Goal: Book appointment/travel/reservation

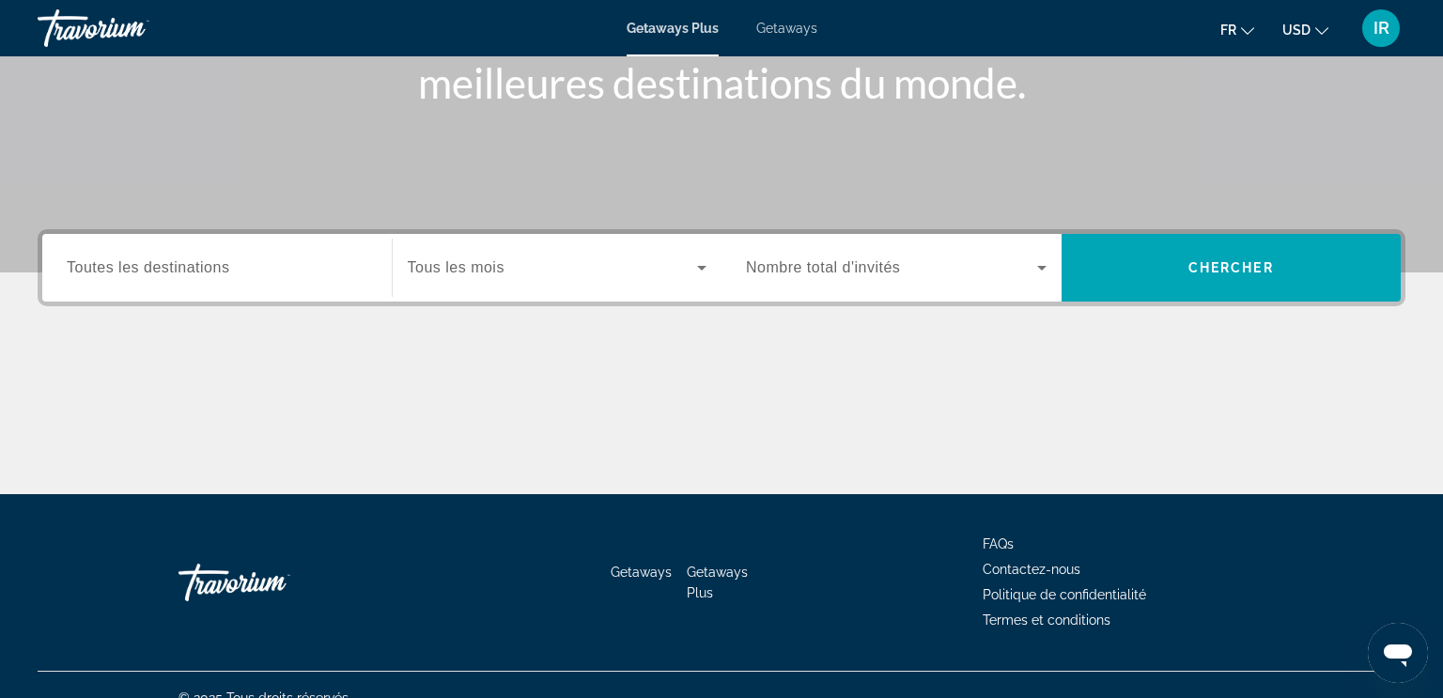
scroll to position [293, 0]
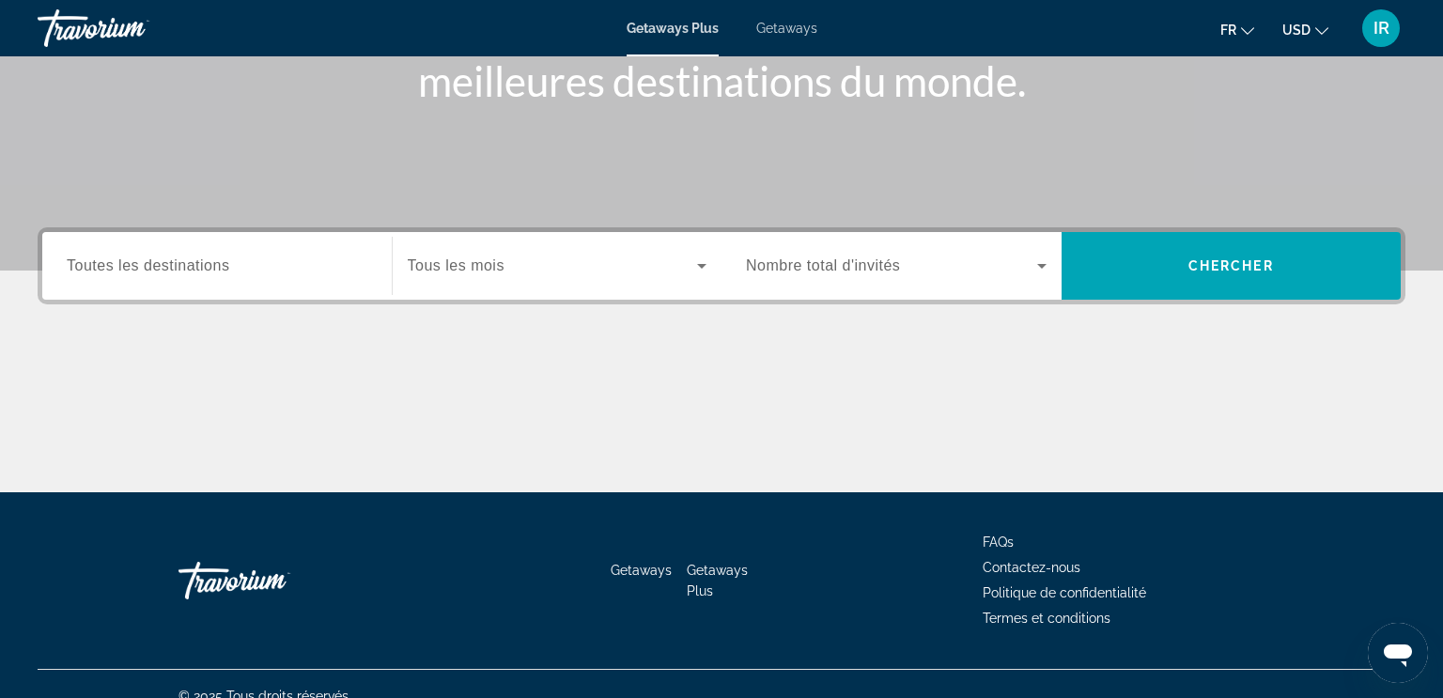
click at [277, 275] on input "Destination Toutes les destinations" at bounding box center [217, 266] width 301 height 23
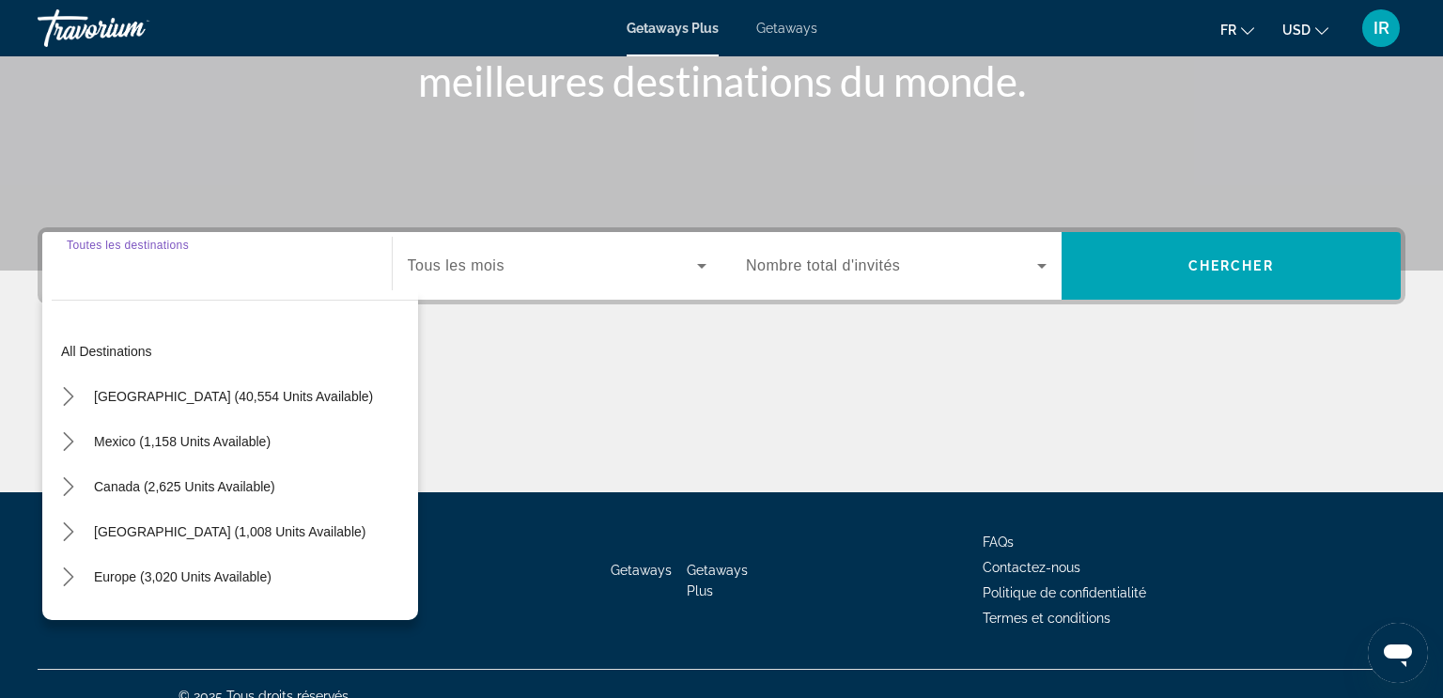
scroll to position [317, 0]
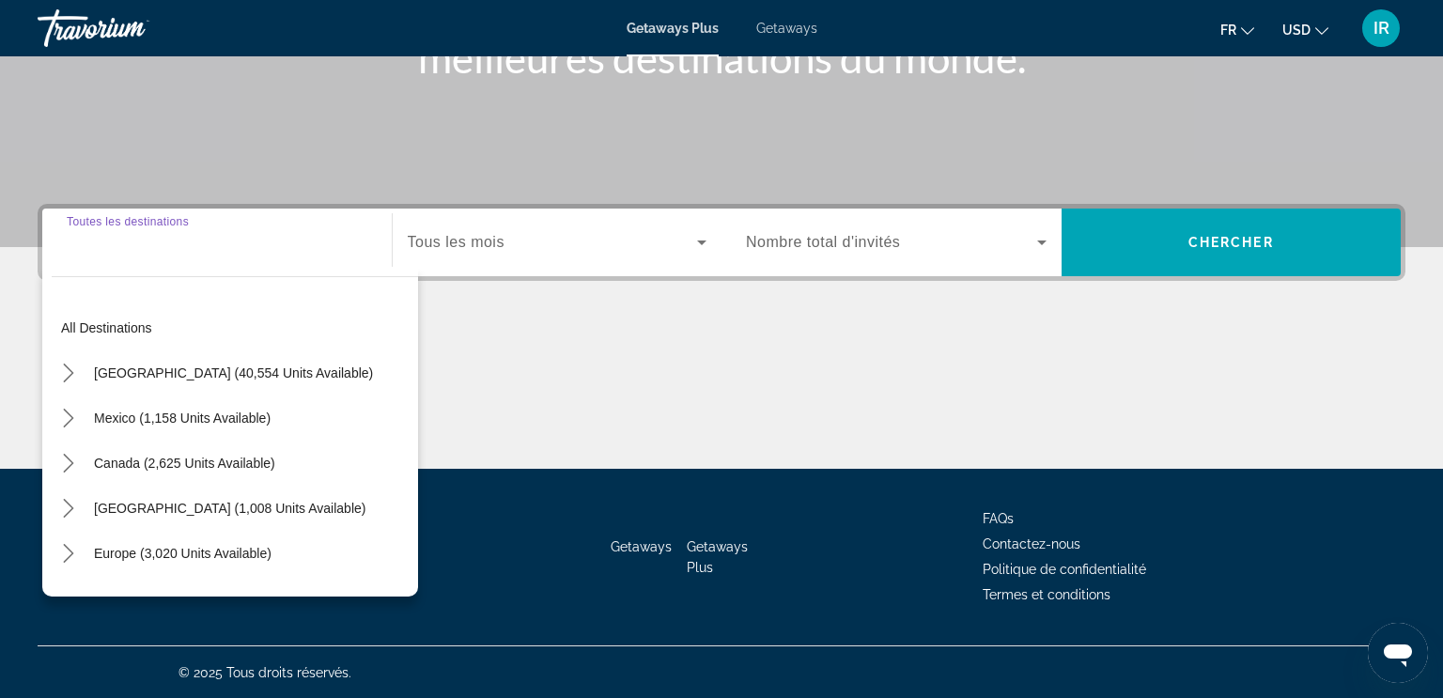
click at [145, 257] on div "Search widget" at bounding box center [217, 243] width 301 height 54
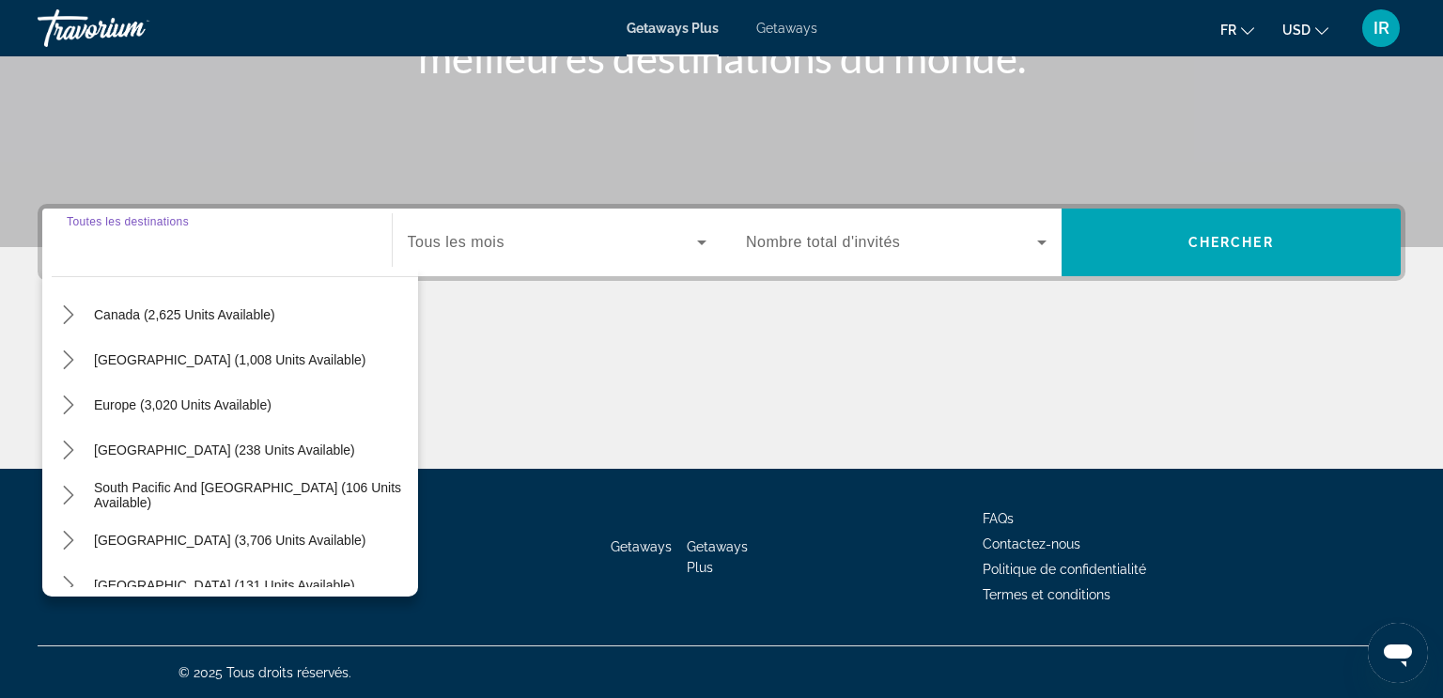
scroll to position [304, 0]
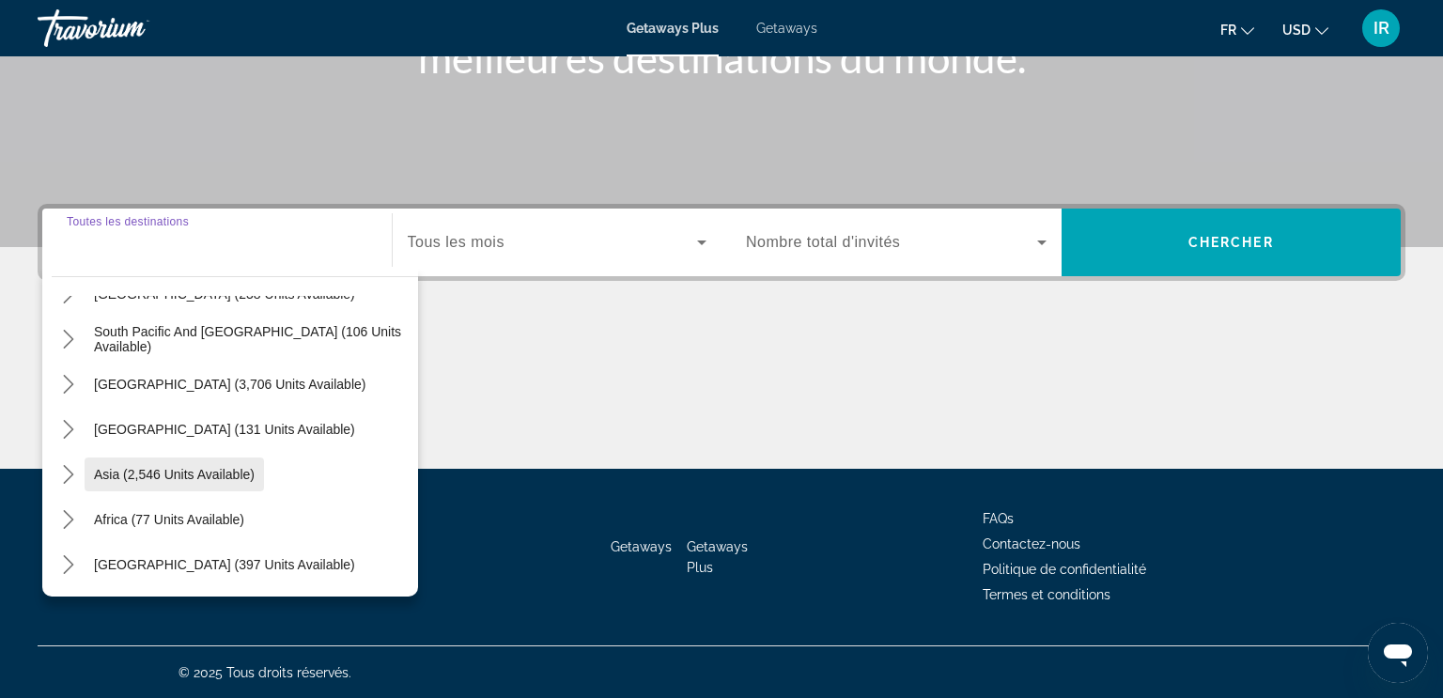
click at [96, 470] on span "Asia (2,546 units available)" at bounding box center [174, 474] width 161 height 15
type input "**********"
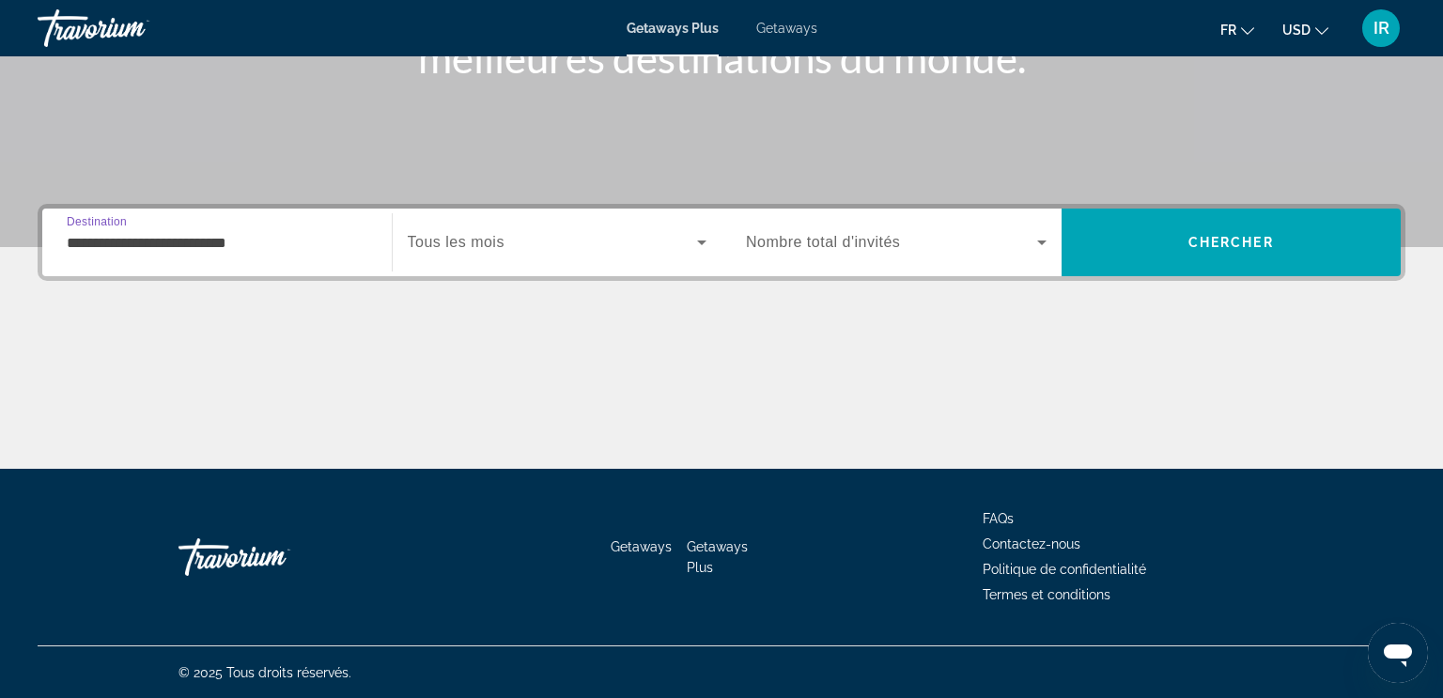
click at [809, 217] on div "Search widget" at bounding box center [896, 242] width 301 height 53
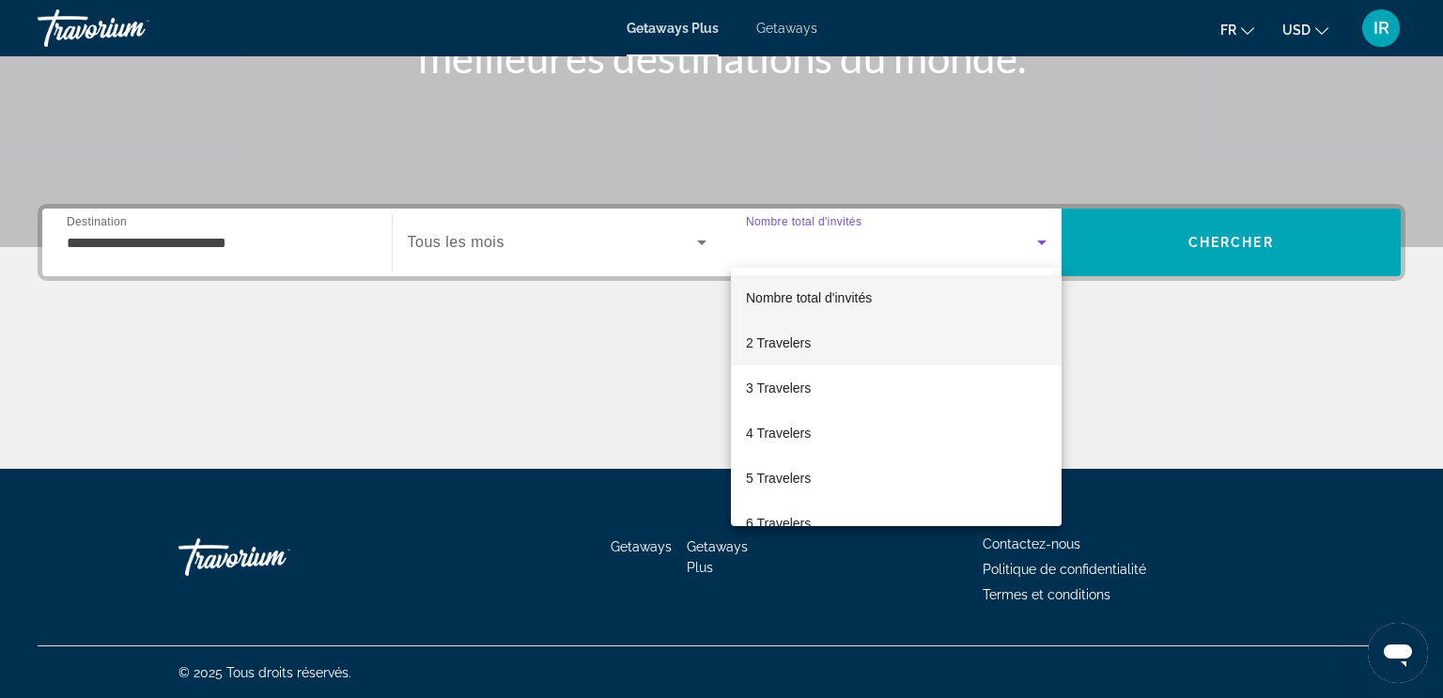
click at [788, 334] on span "2 Travelers" at bounding box center [778, 343] width 65 height 23
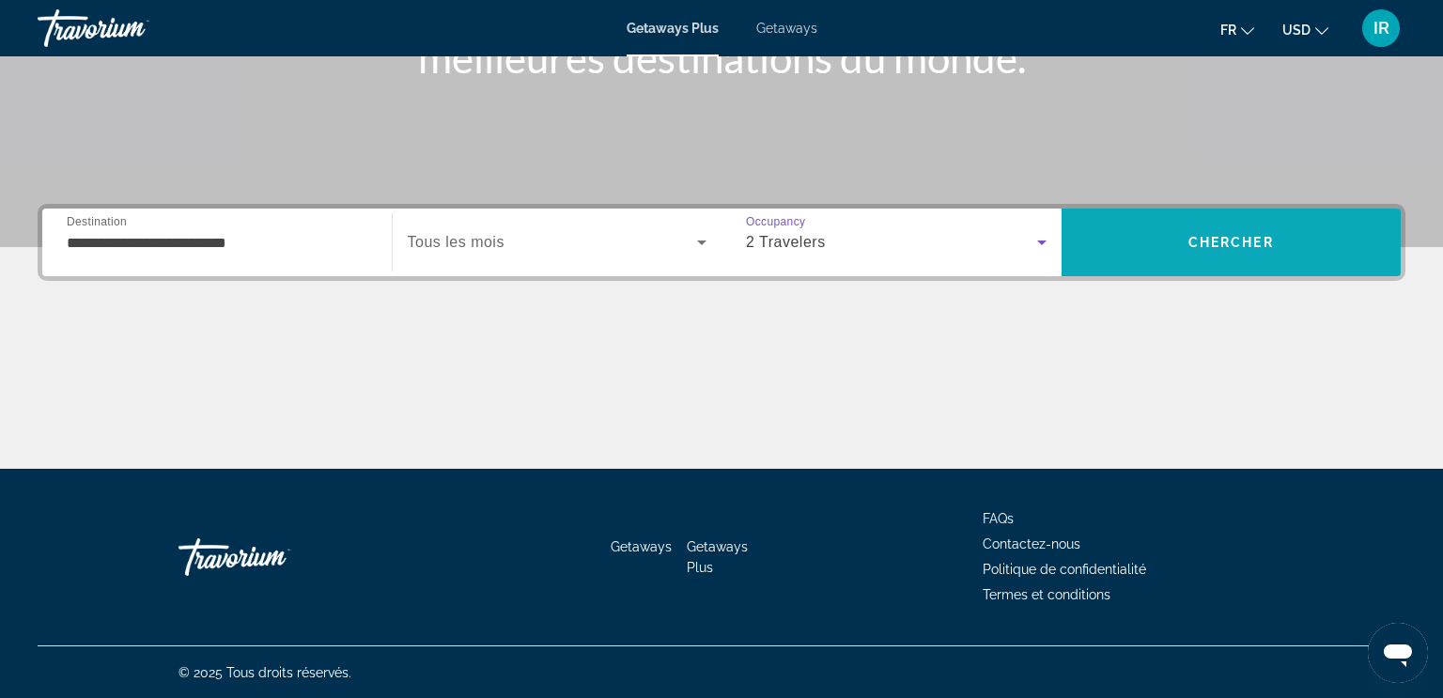
click at [1139, 246] on span "Search" at bounding box center [1231, 242] width 340 height 45
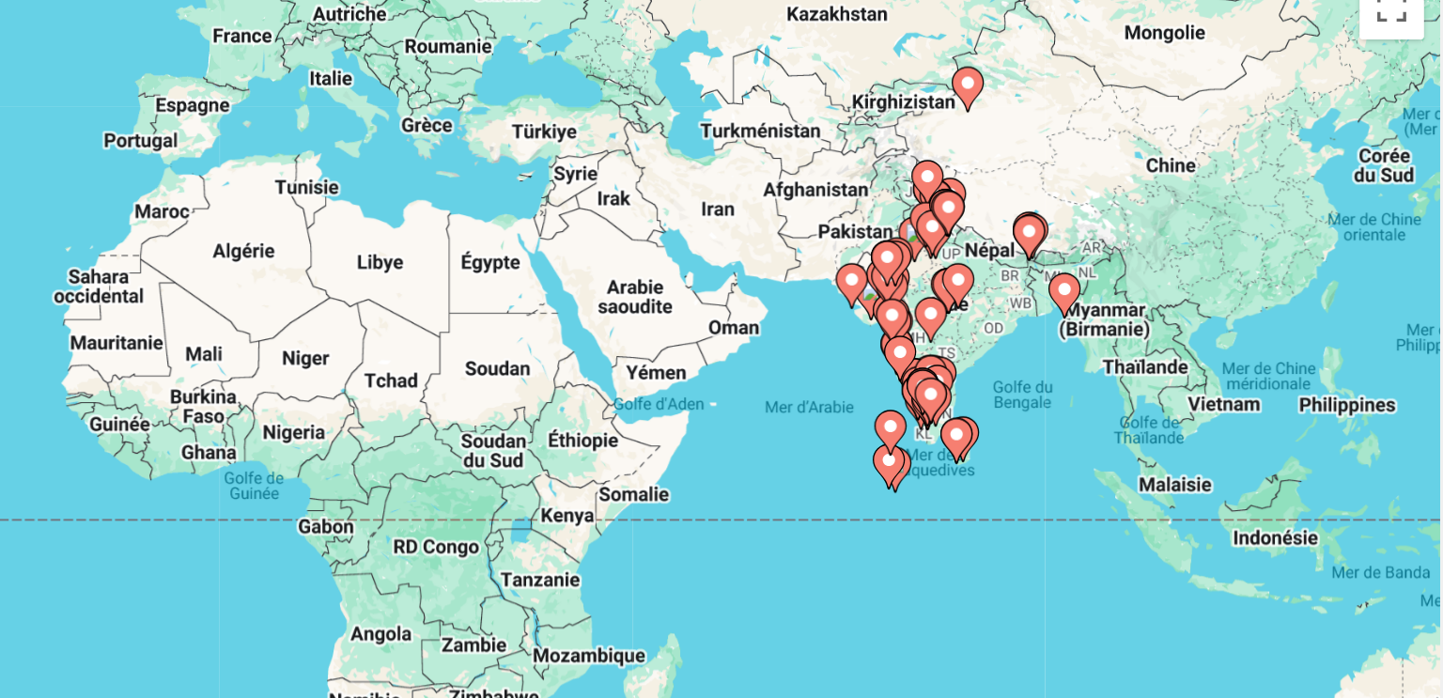
drag, startPoint x: 1356, startPoint y: 373, endPoint x: 1162, endPoint y: 246, distance: 232.1
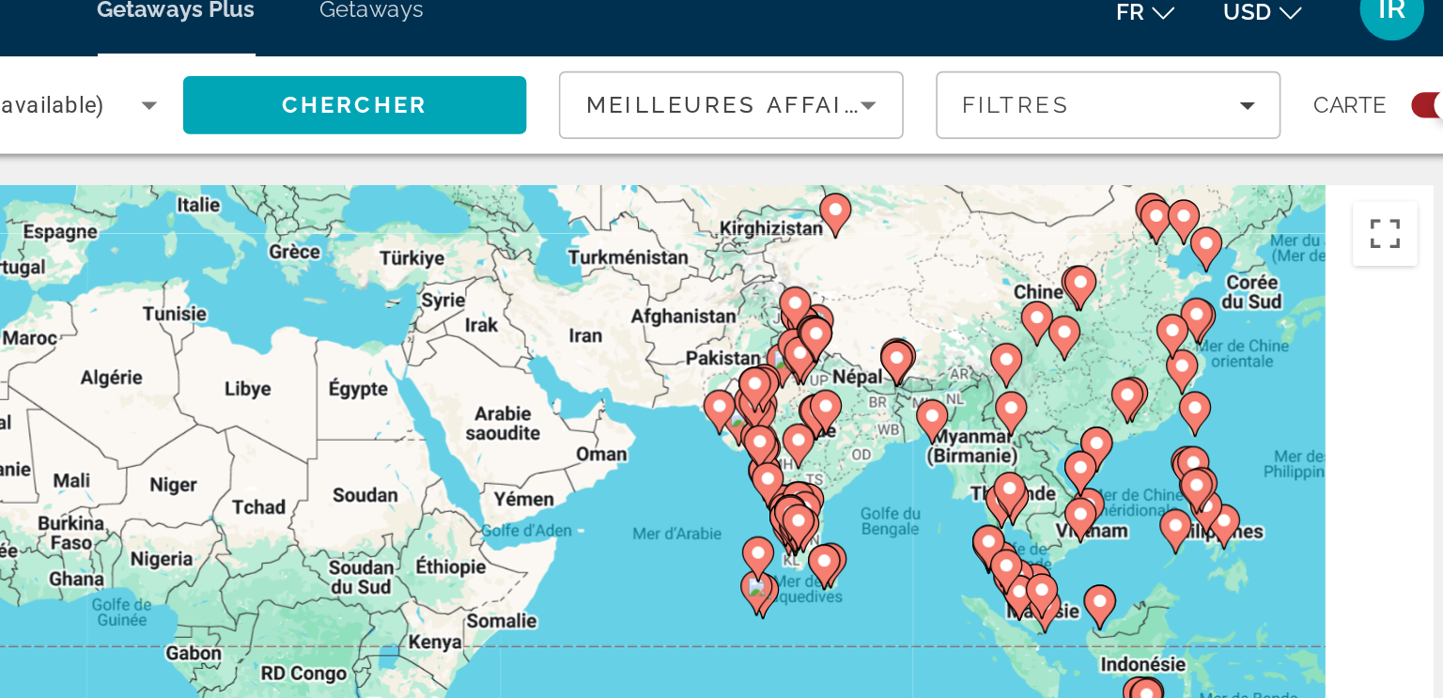
drag, startPoint x: 1285, startPoint y: 255, endPoint x: 1075, endPoint y: 81, distance: 273.5
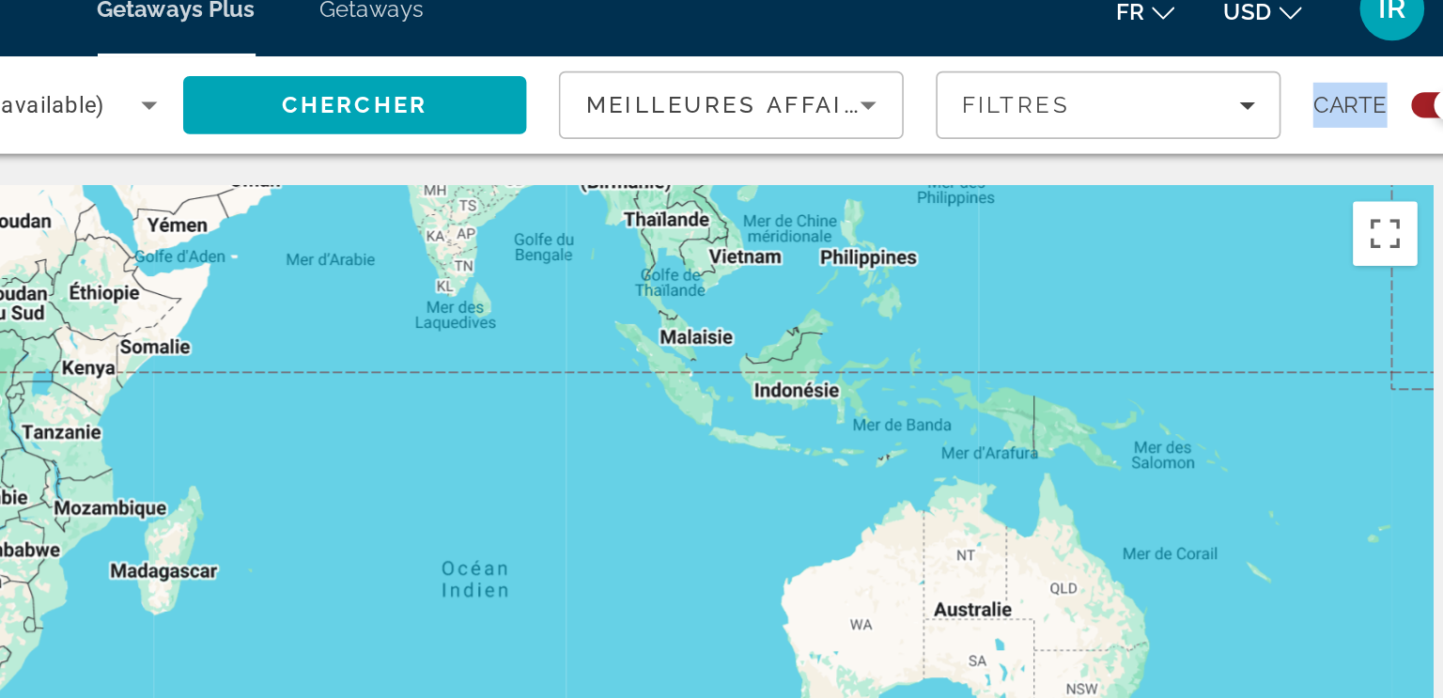
drag, startPoint x: 1099, startPoint y: 162, endPoint x: 1410, endPoint y: 429, distance: 410.3
click at [1410, 429] on html "**********" at bounding box center [721, 349] width 1443 height 698
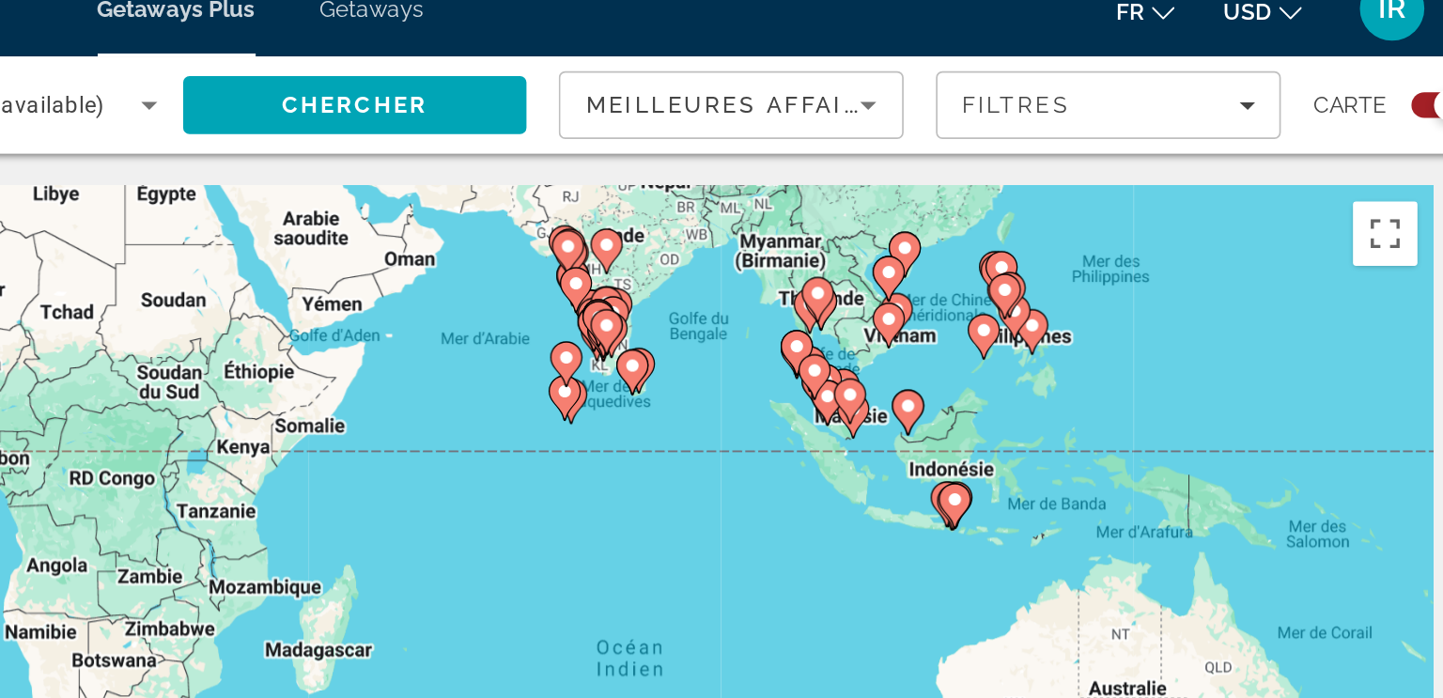
drag, startPoint x: 1045, startPoint y: 240, endPoint x: 1147, endPoint y: 293, distance: 114.7
click at [1147, 293] on div "Pour activer le glissement avec le clavier, appuyez sur Alt+Entrée. Une fois ce…" at bounding box center [722, 414] width 1368 height 564
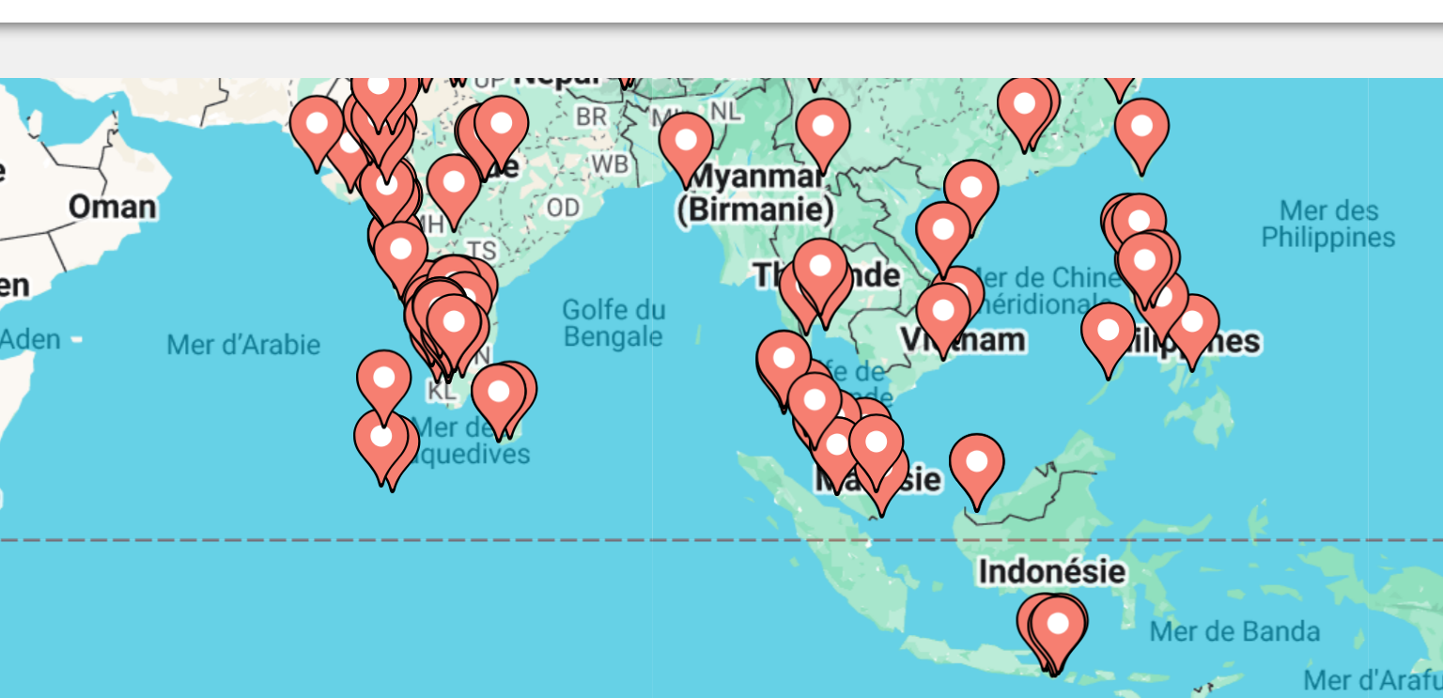
click at [1040, 206] on gmp-advanced-marker "Main content" at bounding box center [1047, 198] width 19 height 28
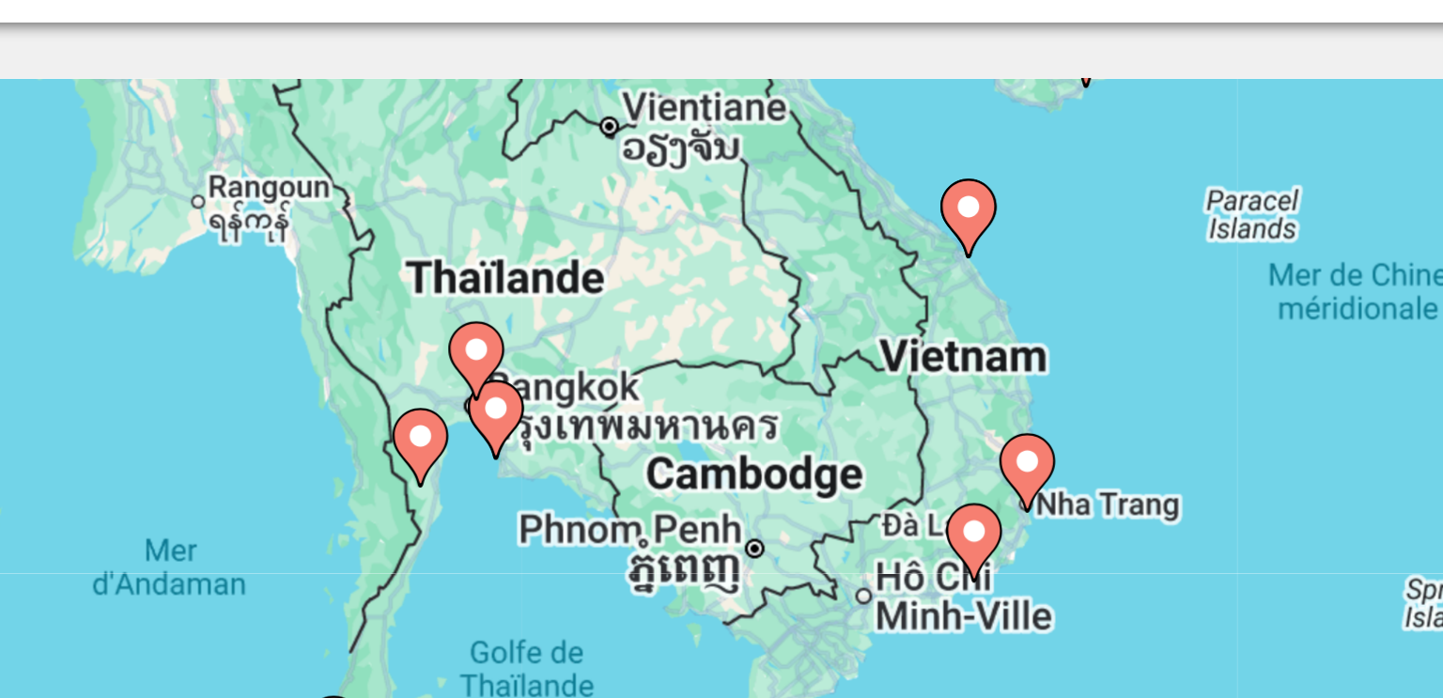
drag, startPoint x: 990, startPoint y: 243, endPoint x: 1221, endPoint y: 69, distance: 289.7
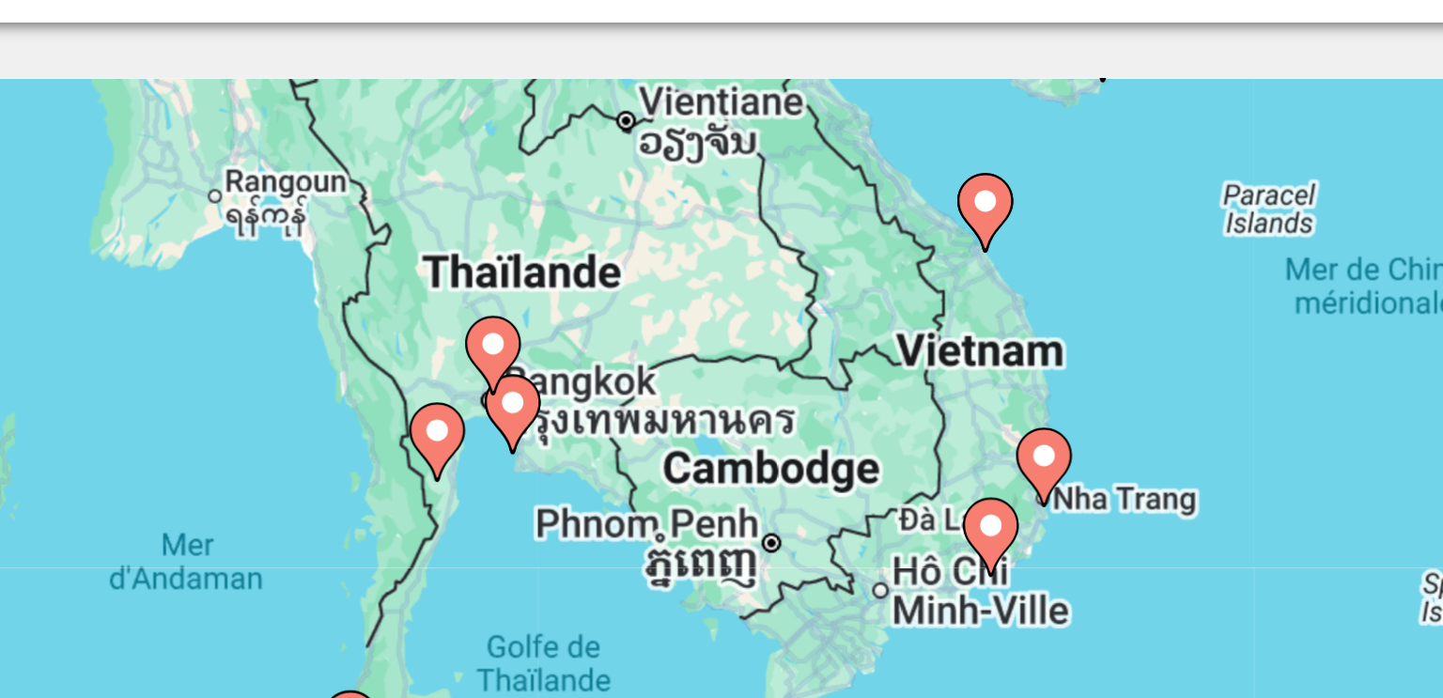
click at [936, 223] on image "Main content" at bounding box center [937, 220] width 11 height 11
type input "**********"
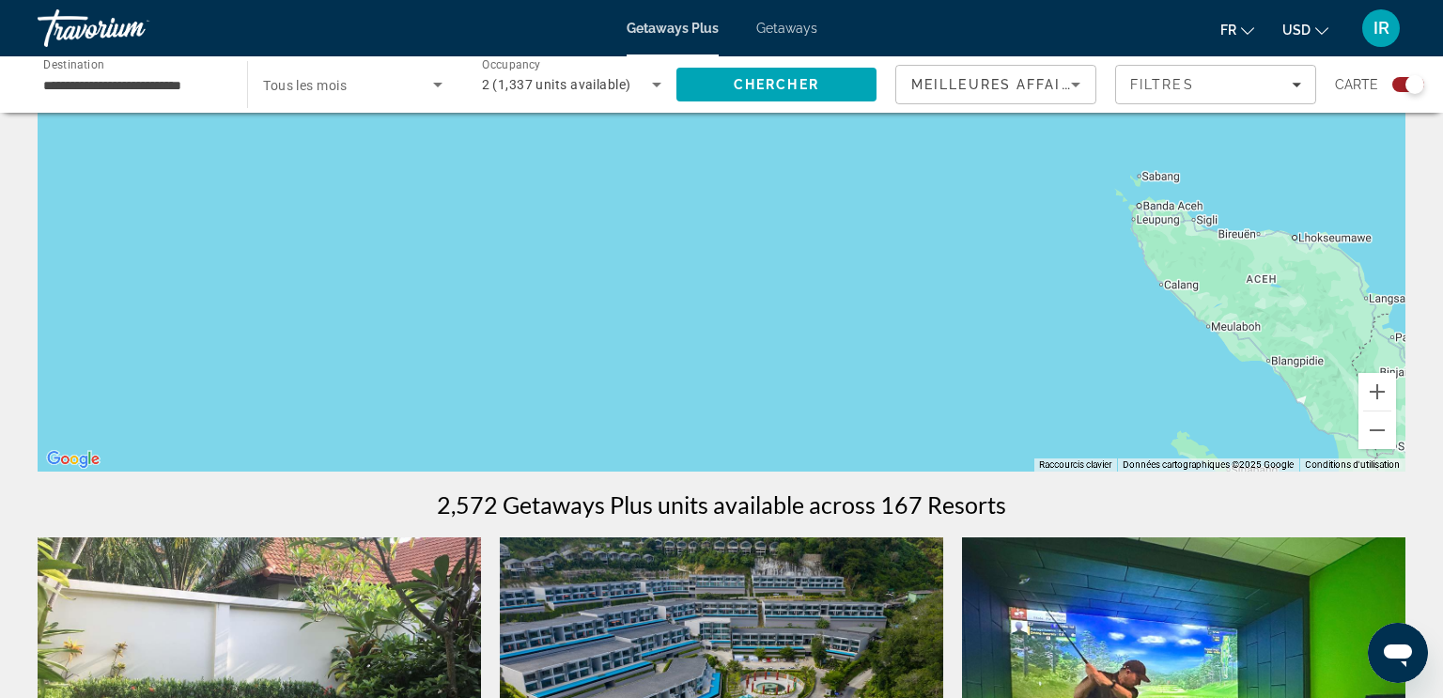
scroll to position [219, 0]
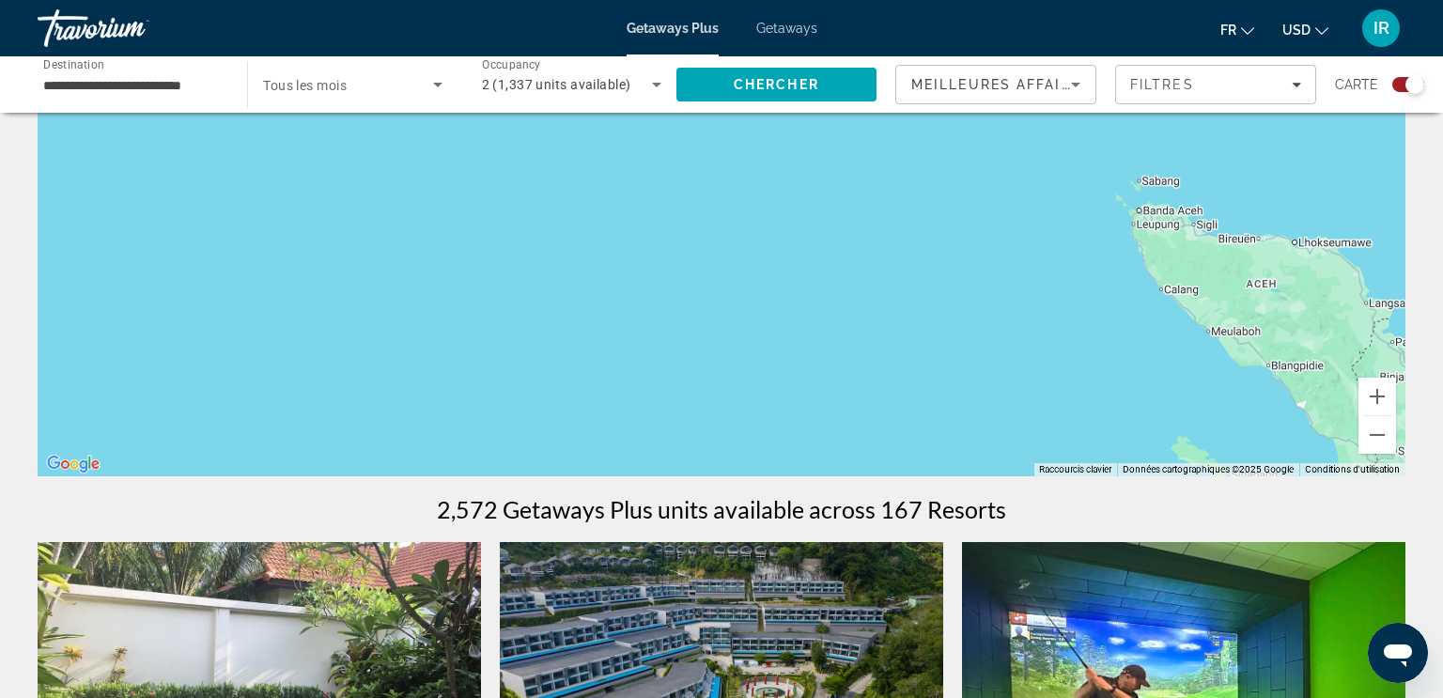
click at [749, 23] on li "Getaways" at bounding box center [777, 28] width 80 height 15
click at [770, 23] on span "Getaways" at bounding box center [786, 28] width 61 height 15
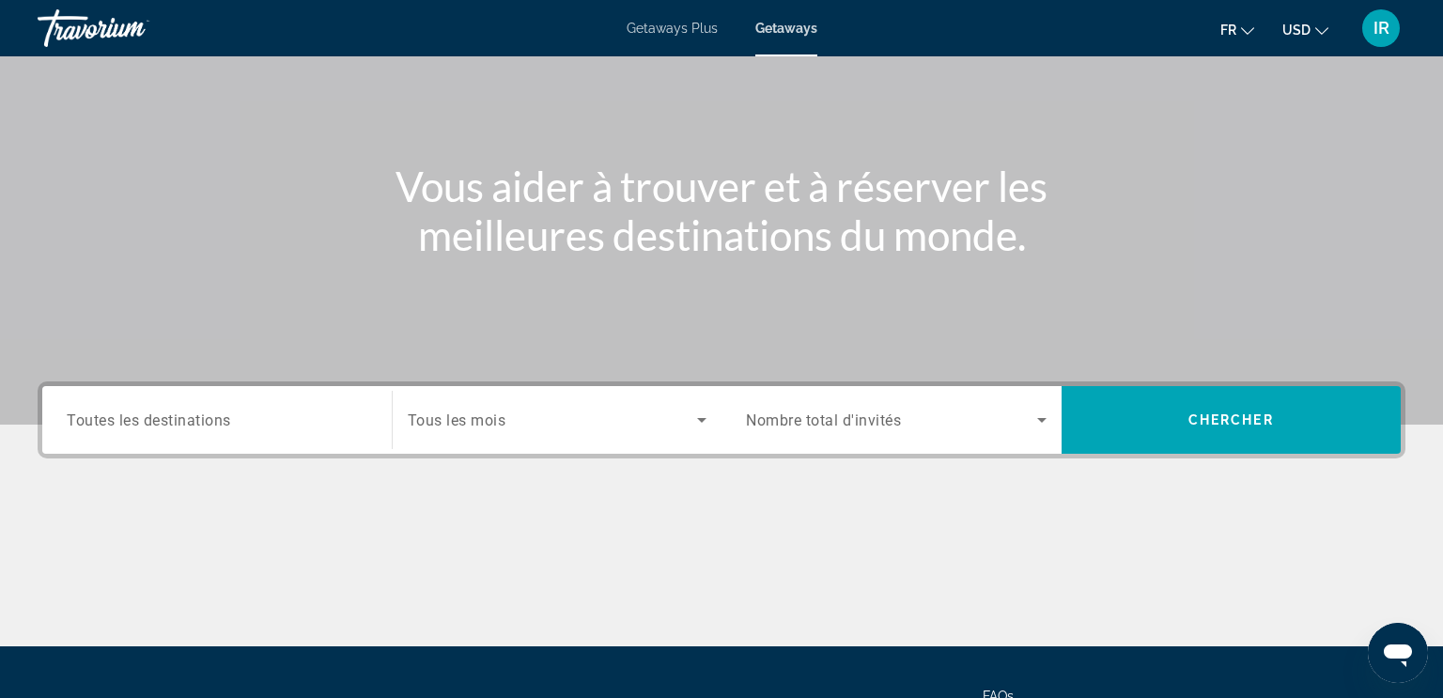
scroll to position [317, 0]
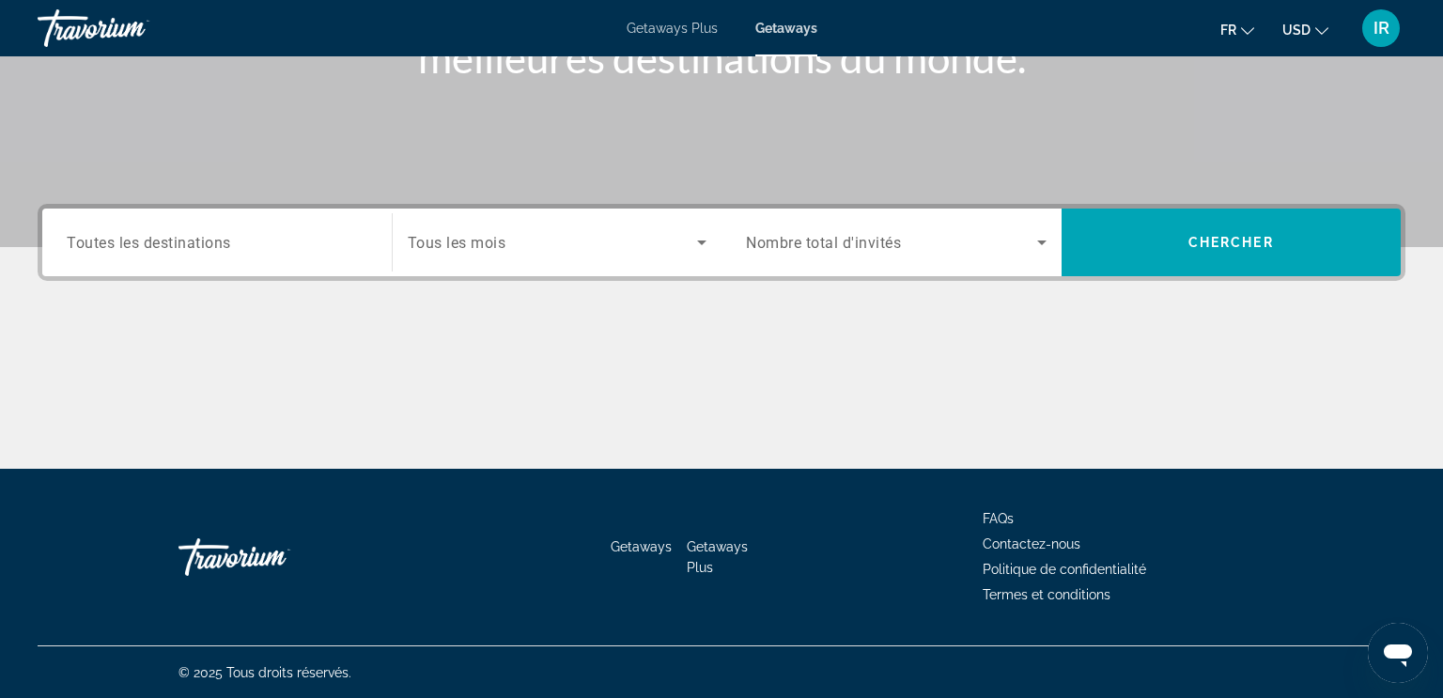
click at [770, 23] on span "Getaways" at bounding box center [786, 28] width 62 height 15
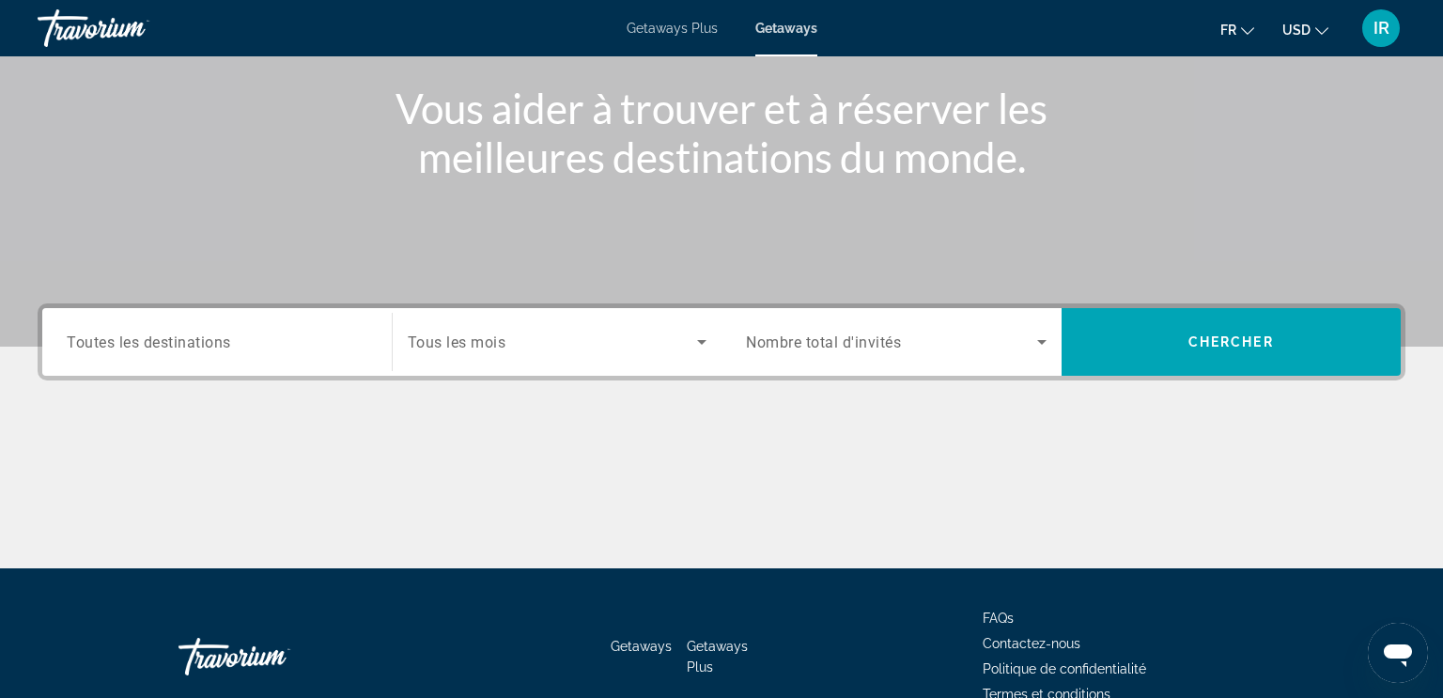
scroll to position [0, 0]
